Goal: Check status

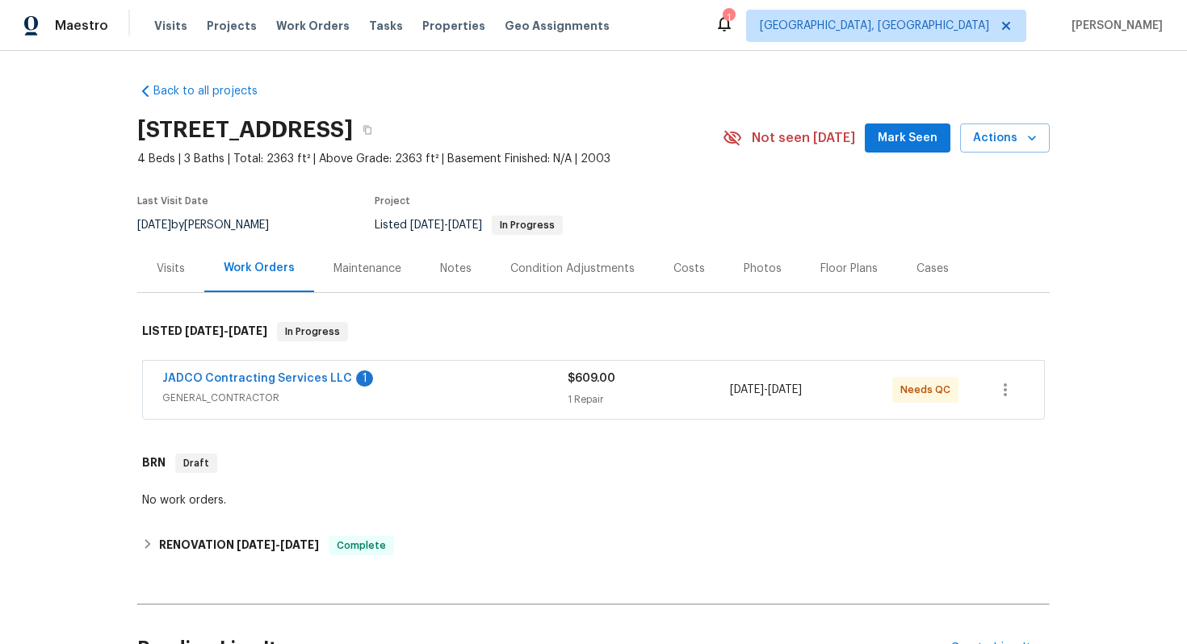
click at [178, 271] on div "Visits" at bounding box center [171, 269] width 28 height 16
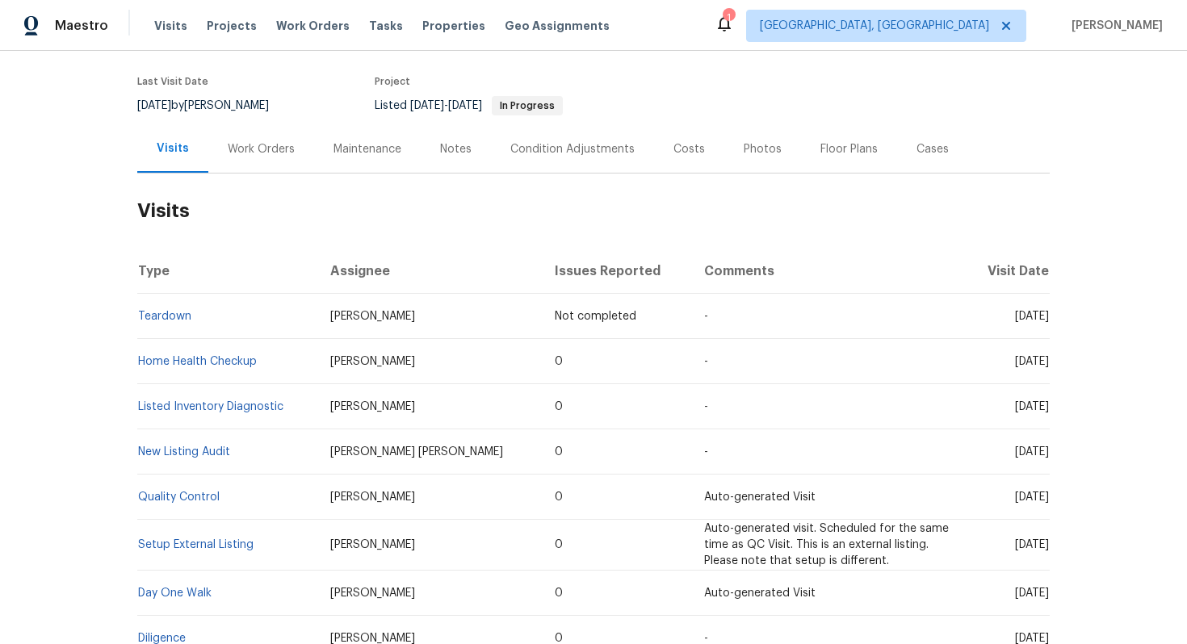
scroll to position [120, 0]
click at [252, 356] on link "Home Health Checkup" at bounding box center [197, 360] width 119 height 11
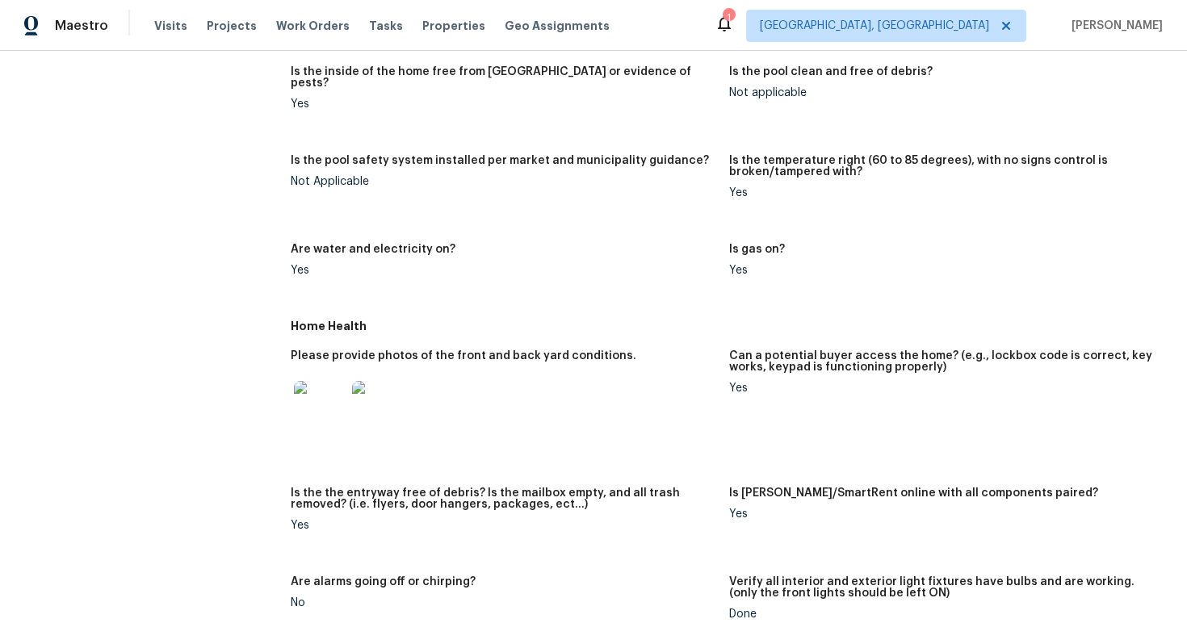
scroll to position [486, 0]
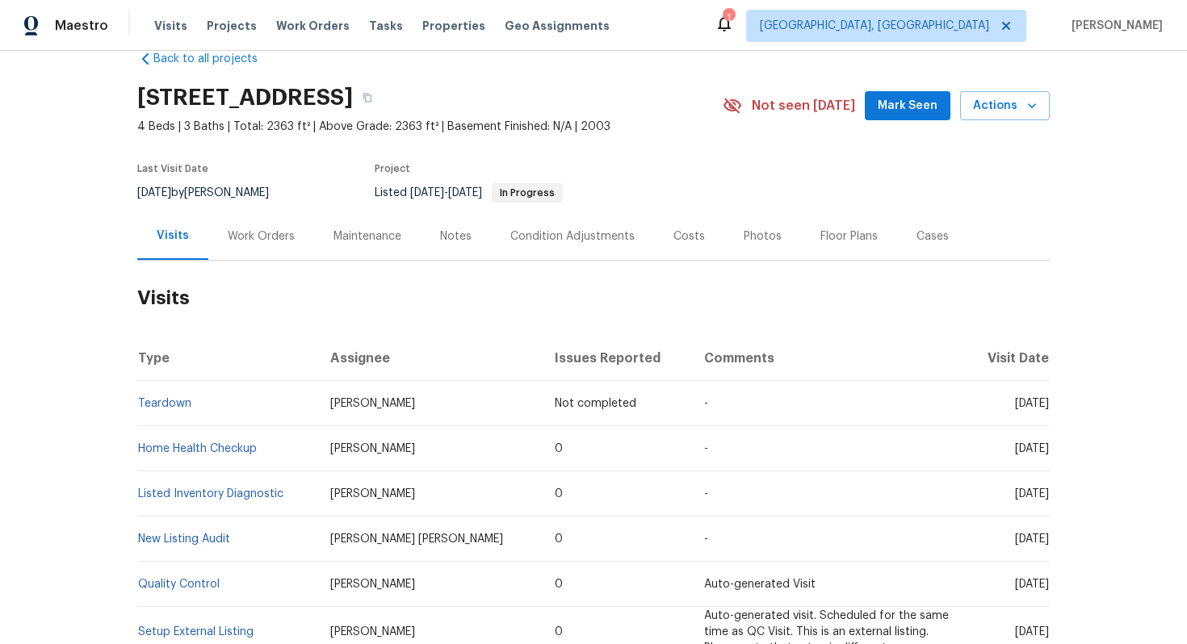
scroll to position [33, 0]
